Goal: Task Accomplishment & Management: Manage account settings

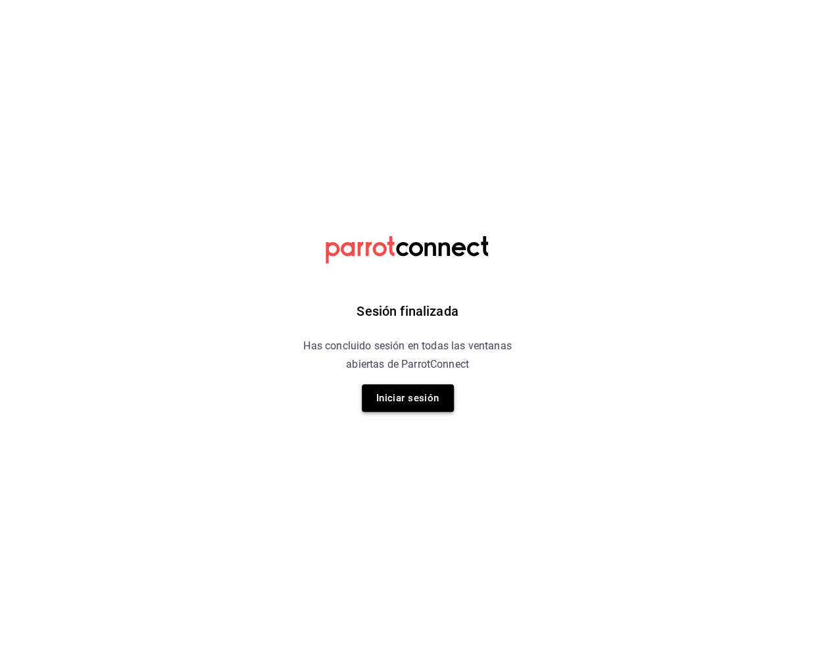
click at [405, 394] on button "Iniciar sesión" at bounding box center [408, 398] width 92 height 28
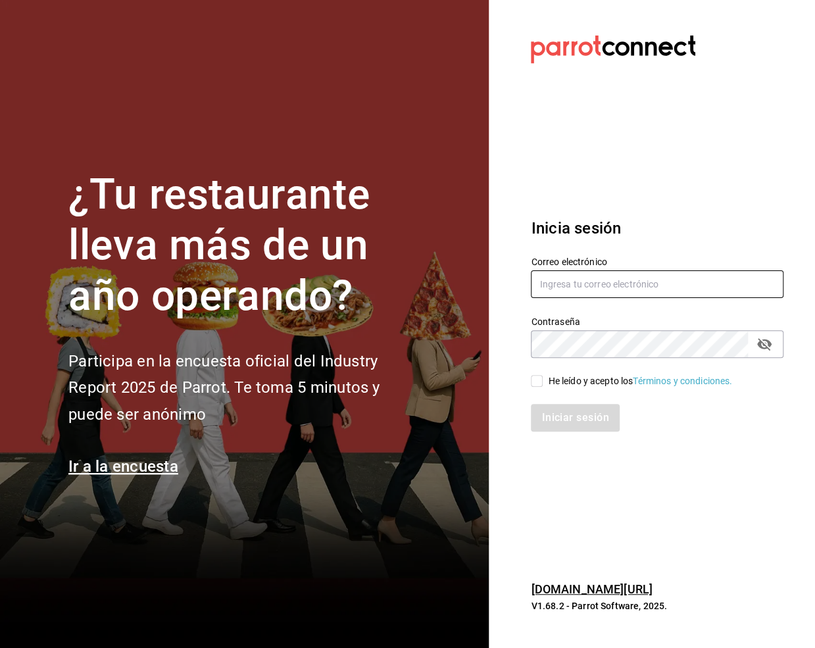
click at [564, 281] on input "text" at bounding box center [657, 284] width 253 height 28
type input "aperez@humanitree.edu.mx"
click at [529, 386] on div "He leído y acepto los Términos y condiciones." at bounding box center [649, 373] width 268 height 30
click at [543, 384] on input "He leído y acepto los Términos y condiciones." at bounding box center [537, 381] width 12 height 12
checkbox input "true"
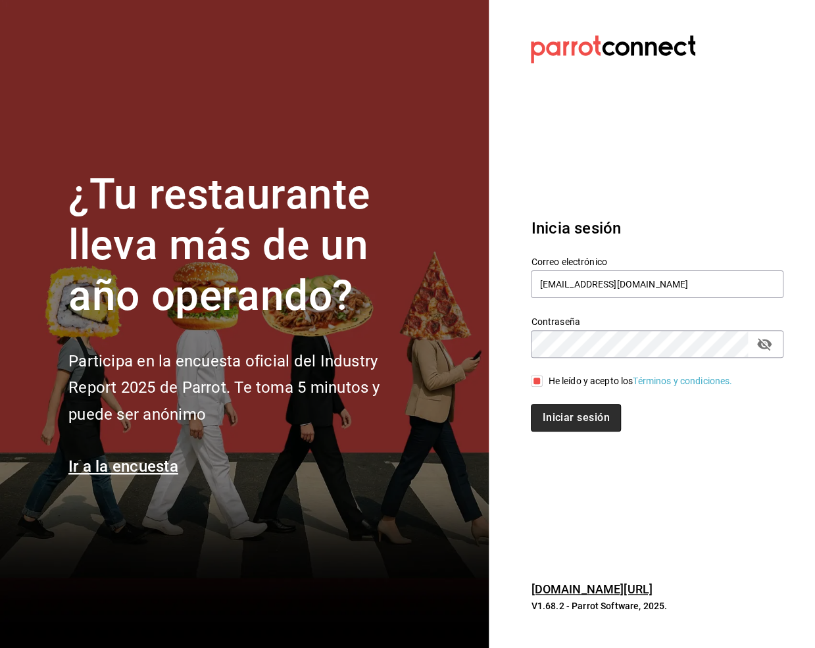
click at [562, 421] on button "Iniciar sesión" at bounding box center [575, 418] width 89 height 28
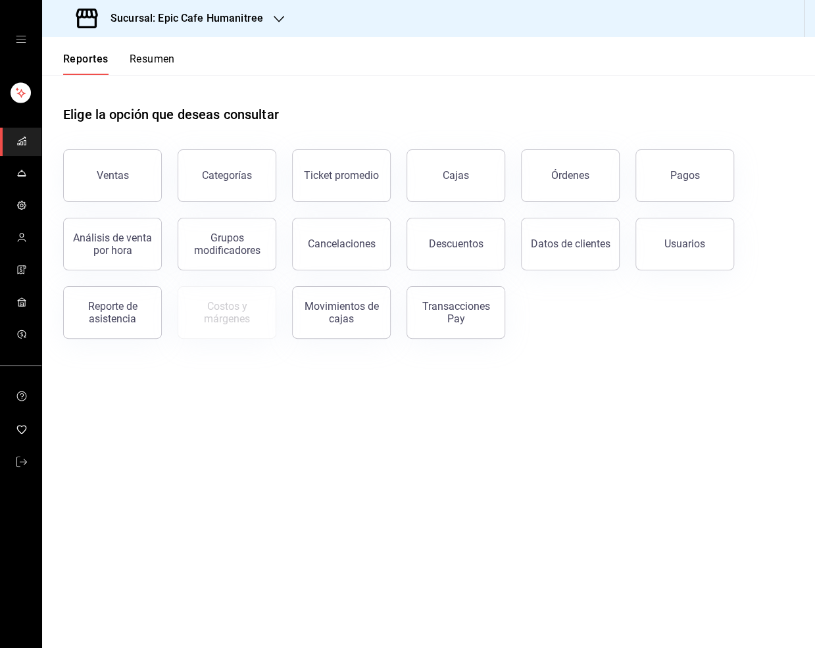
click at [26, 41] on div "mailbox folders" at bounding box center [20, 39] width 41 height 79
click at [20, 48] on div "mailbox folders" at bounding box center [20, 39] width 41 height 79
click at [18, 36] on icon "open drawer" at bounding box center [21, 39] width 11 height 11
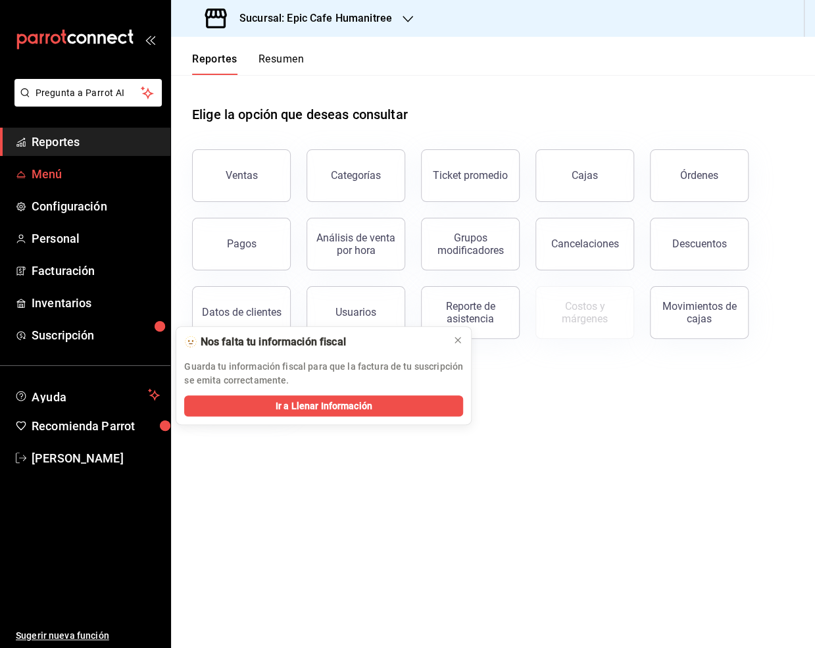
click at [74, 175] on span "Menú" at bounding box center [96, 174] width 128 height 18
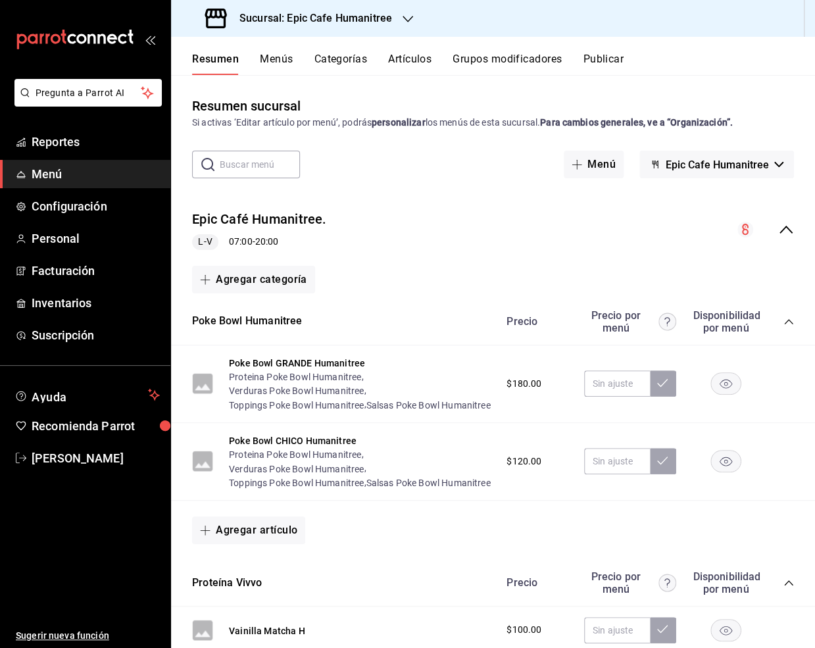
click at [270, 57] on button "Menús" at bounding box center [276, 64] width 33 height 22
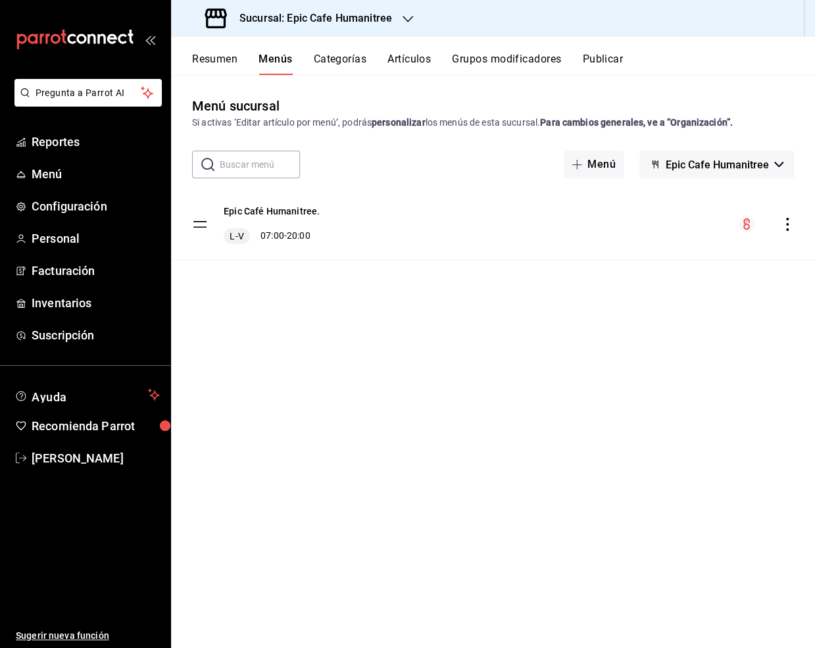
click at [421, 56] on button "Artículos" at bounding box center [408, 64] width 43 height 22
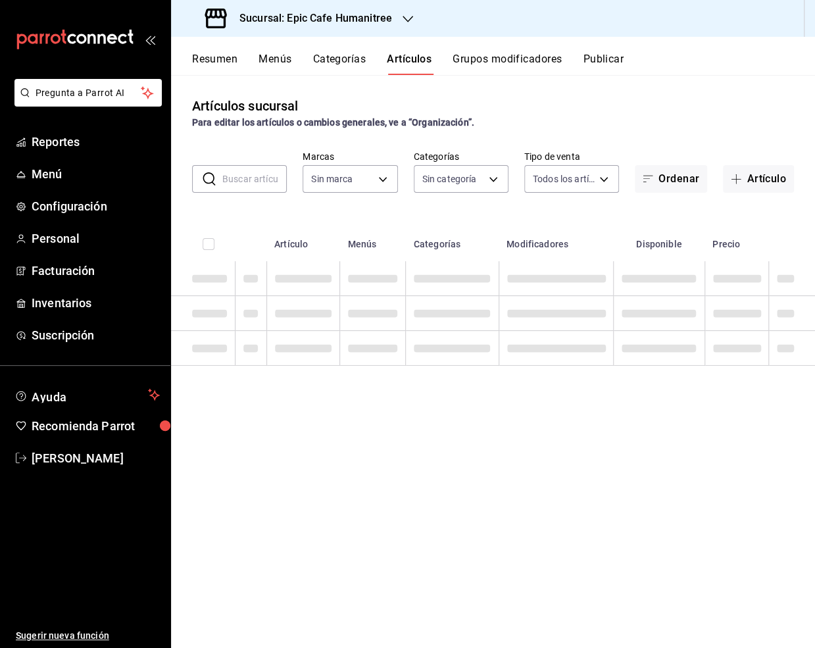
type input "e2a6dcd0-c09b-4f39-b209-5f97019748a2,3f18ad05-55ab-44ea-8b53-c1c2b2db6cb9"
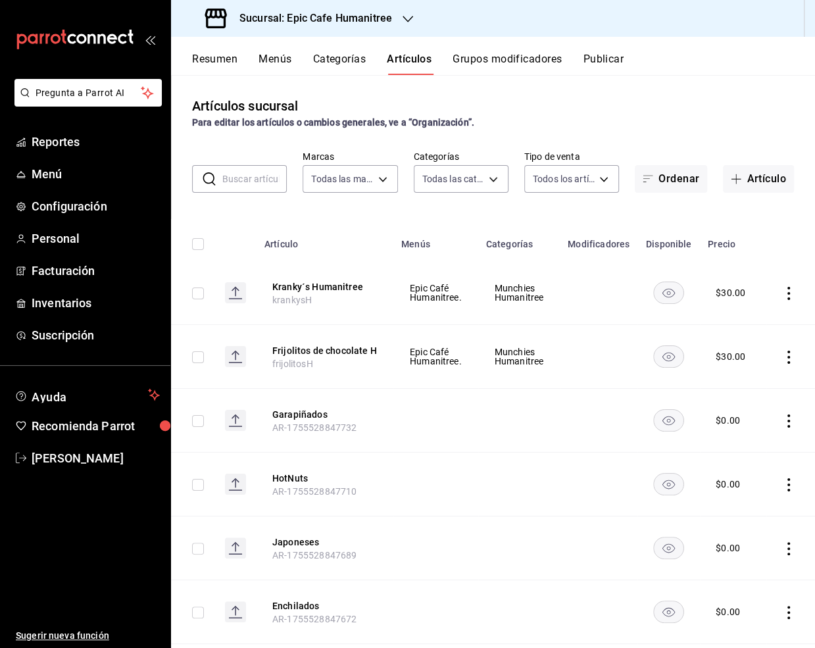
type input "9fab54cc-32ee-4335-a8af-fa557cca6bda,8f498dc2-059d-4a00-9e0e-d85adaa23bc2,0d7a3…"
click at [248, 185] on input "text" at bounding box center [254, 179] width 64 height 26
click at [576, 114] on div "Artículos sucursal Para editar los artículos o cambios generales, ve a “Organiz…" at bounding box center [493, 113] width 644 height 34
click at [249, 172] on input "text" at bounding box center [254, 179] width 64 height 26
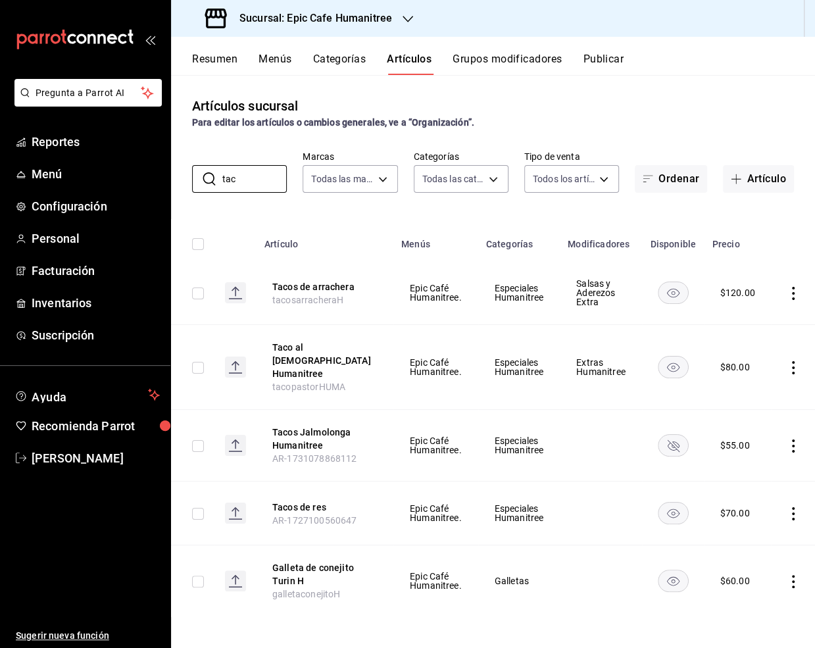
type input "tac"
click at [791, 296] on icon "actions" at bounding box center [793, 293] width 13 height 13
click at [749, 346] on span "Duplicar" at bounding box center [752, 350] width 34 height 14
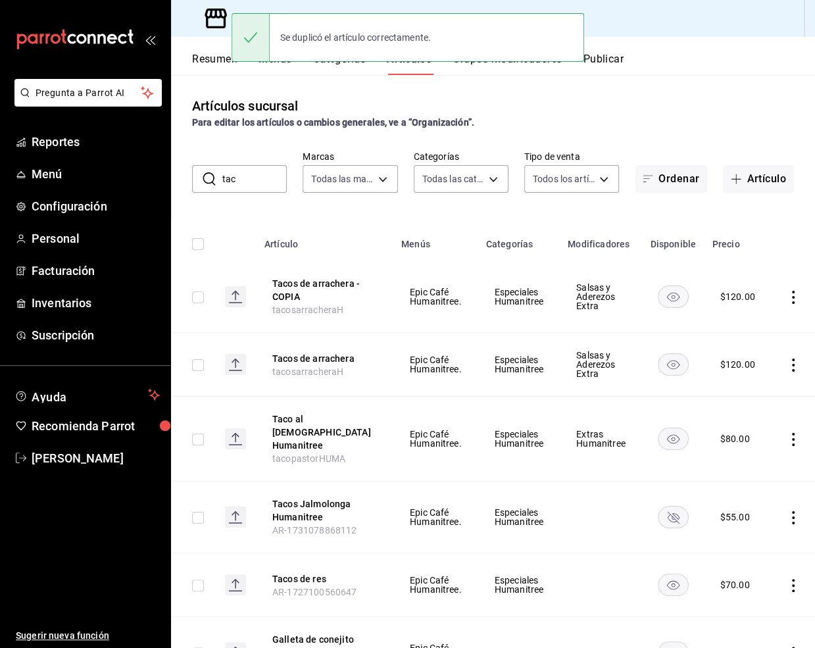
click at [794, 301] on icon "actions" at bounding box center [793, 297] width 13 height 13
click at [747, 323] on span "Editar" at bounding box center [752, 328] width 34 height 14
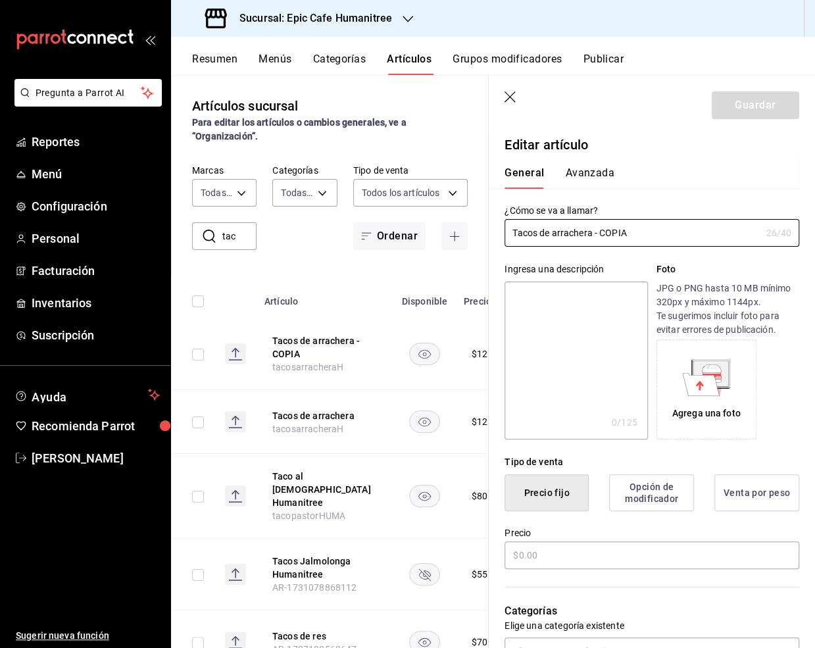
type input "$120.00"
drag, startPoint x: 631, startPoint y: 234, endPoint x: 593, endPoint y: 236, distance: 38.2
click at [593, 236] on input "Tacos de arrachera - COPIA" at bounding box center [632, 233] width 256 height 26
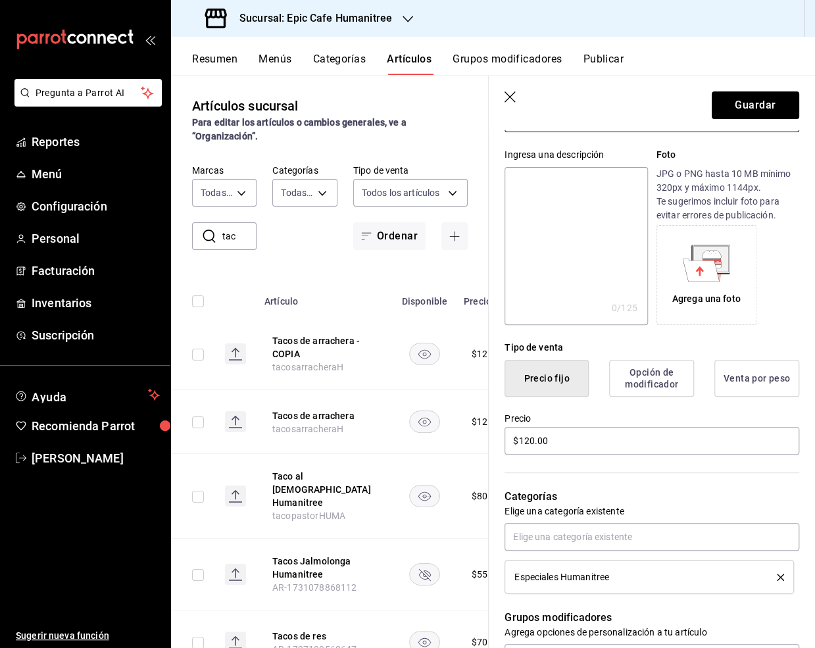
scroll to position [129, 0]
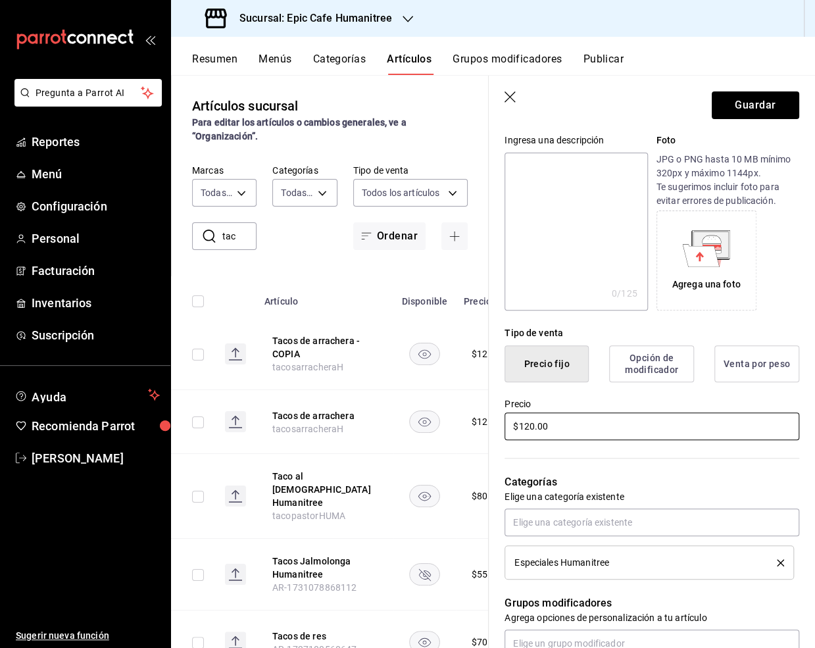
type input "Tacos de arrachera ESPECIALES UL"
drag, startPoint x: 577, startPoint y: 439, endPoint x: 505, endPoint y: 421, distance: 74.5
click at [505, 421] on input "$120.00" at bounding box center [651, 426] width 295 height 28
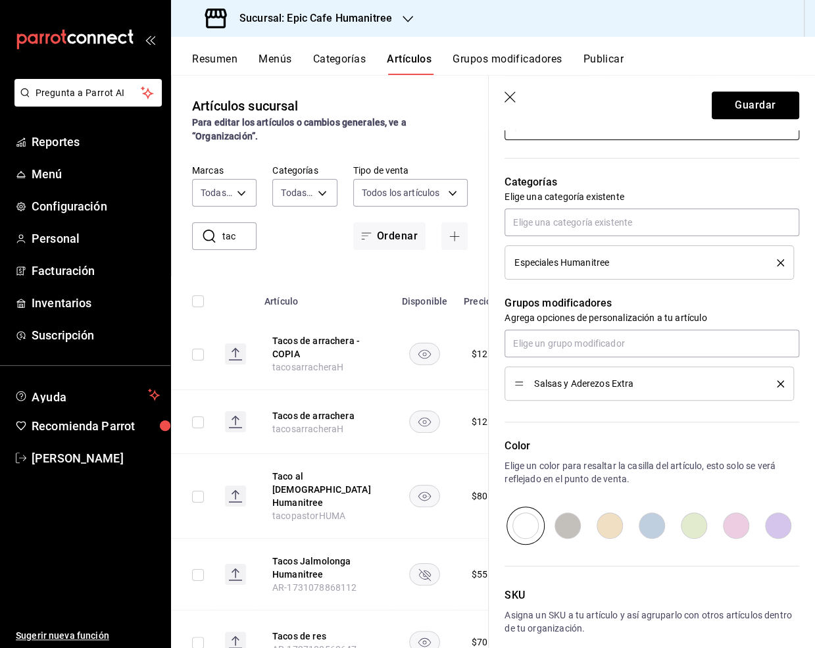
scroll to position [489, 0]
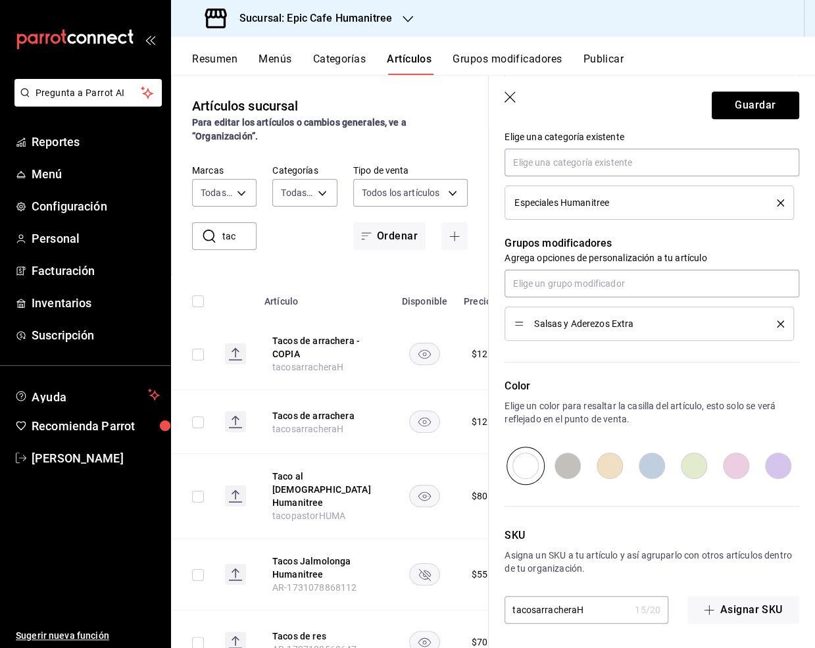
type input "$130.00"
click at [590, 608] on input "tacosarracheraH" at bounding box center [566, 610] width 125 height 26
type input "tacosarracheraULESP"
click at [728, 116] on button "Guardar" at bounding box center [755, 105] width 87 height 28
